Goal: Transaction & Acquisition: Book appointment/travel/reservation

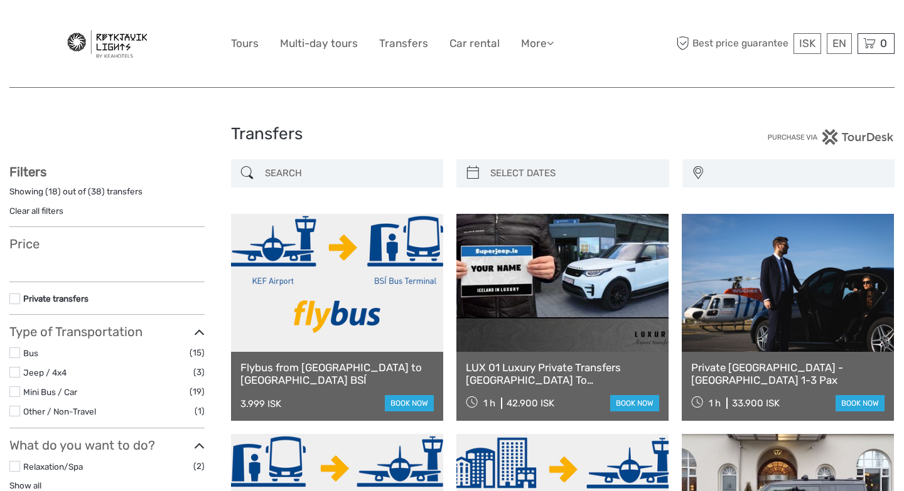
select select
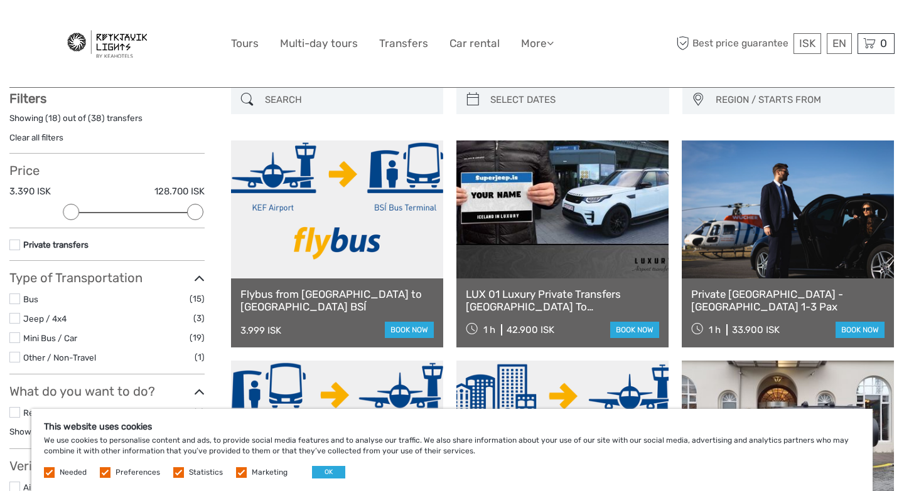
scroll to position [75, 0]
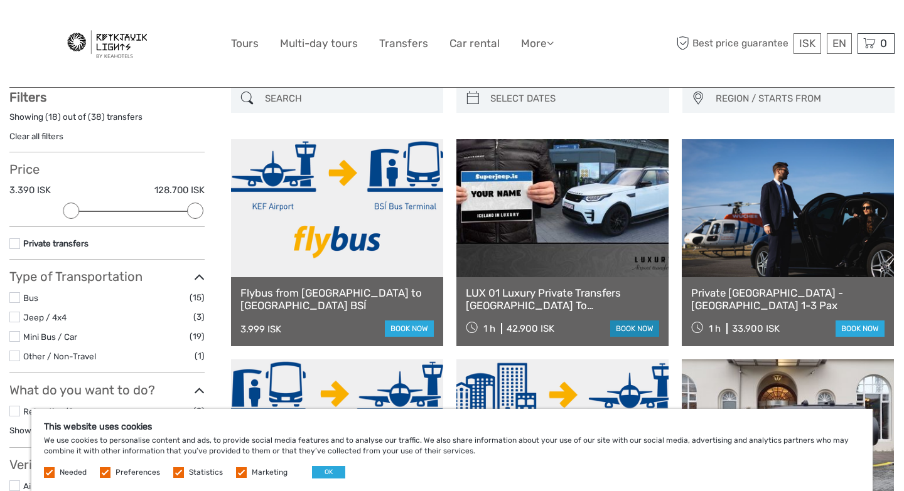
click at [634, 331] on link "book now" at bounding box center [634, 329] width 49 height 16
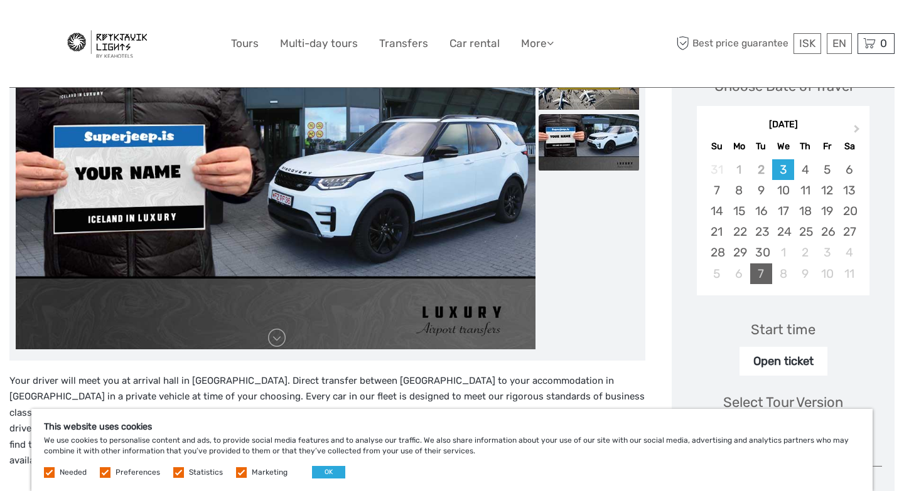
scroll to position [171, 0]
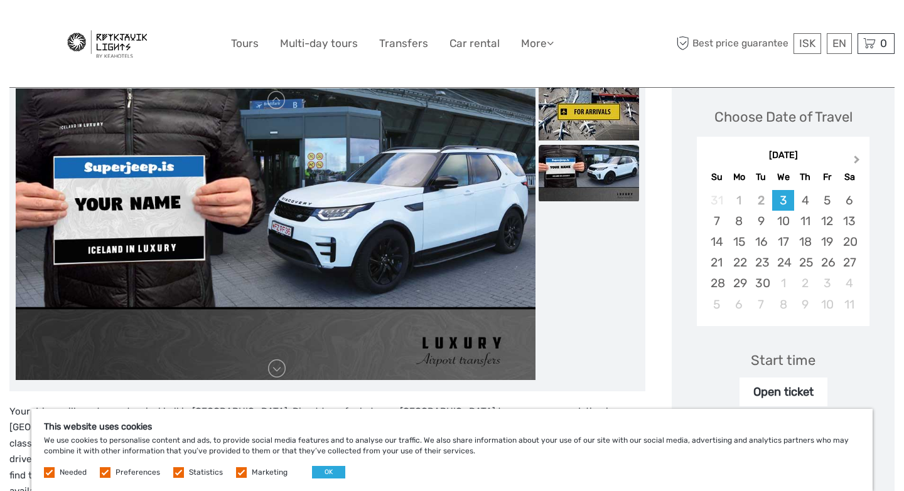
click at [856, 161] on span "Next Month" at bounding box center [856, 162] width 0 height 18
click at [856, 163] on span "Next Month" at bounding box center [856, 162] width 0 height 18
